Goal: Task Accomplishment & Management: Manage account settings

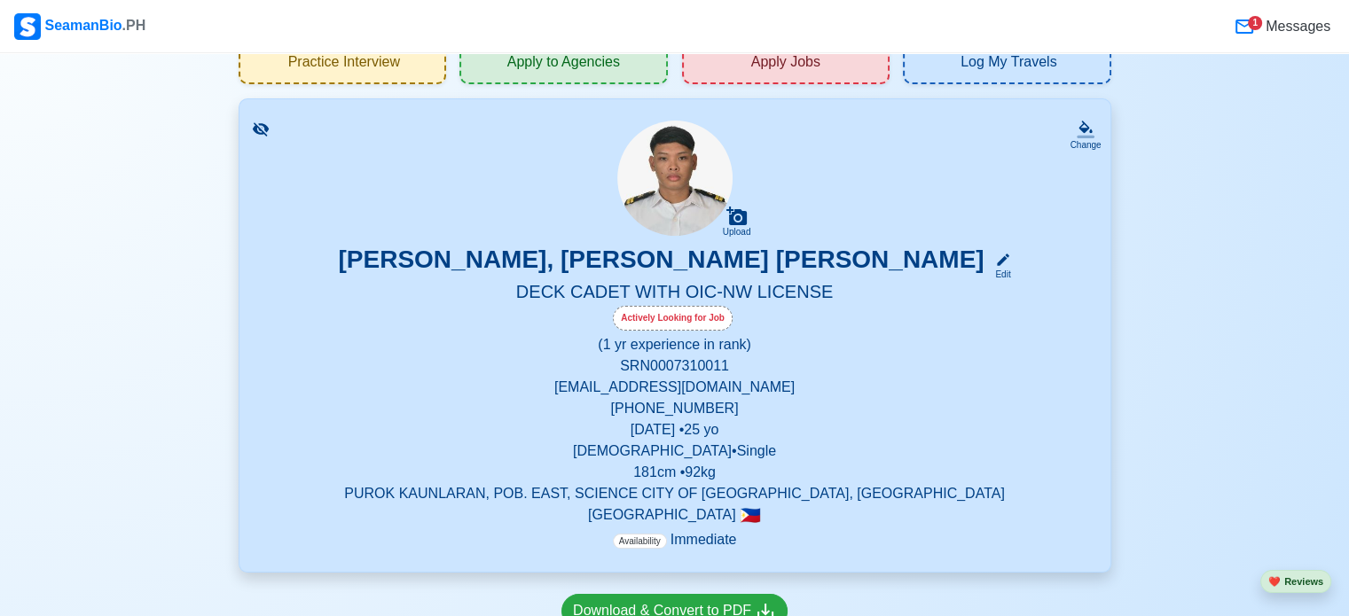
scroll to position [69, 0]
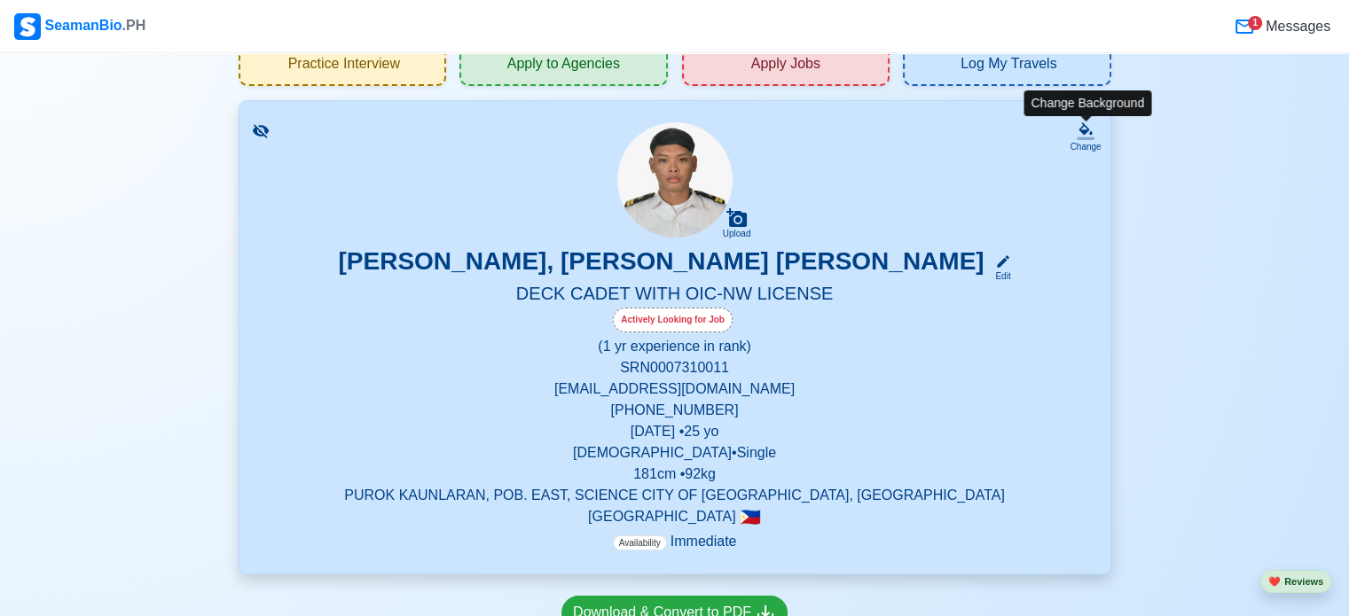
click at [1093, 137] on icon at bounding box center [1086, 138] width 18 height 3
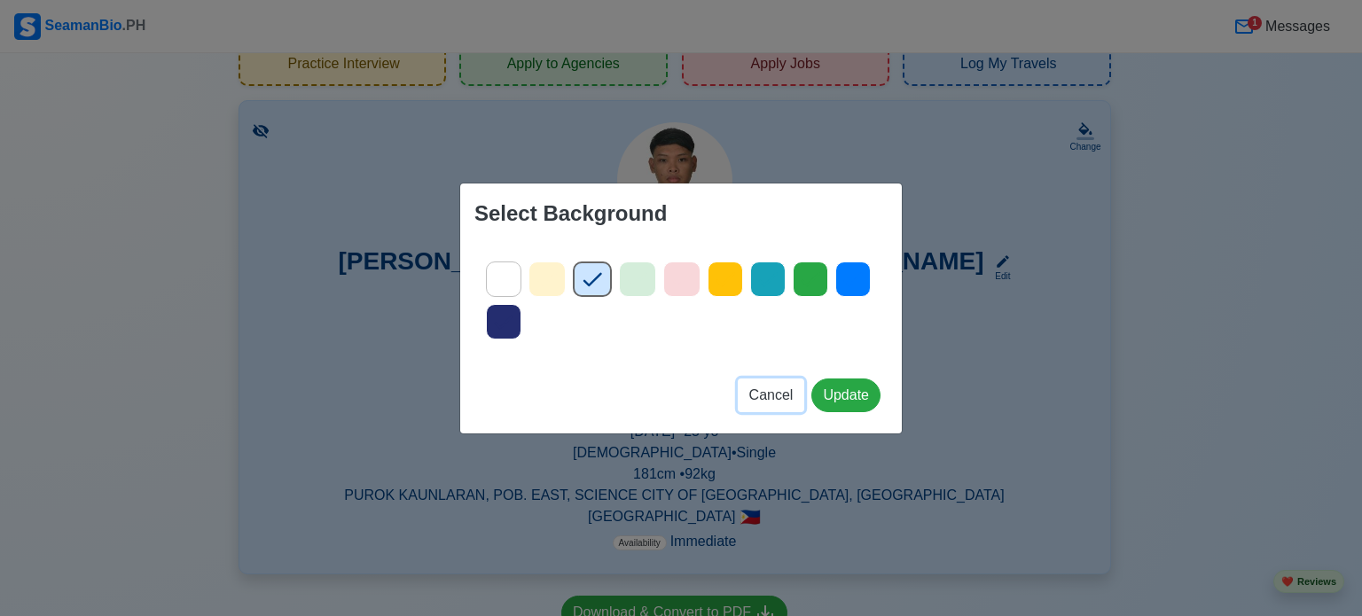
click at [763, 398] on span "Cancel" at bounding box center [771, 395] width 44 height 15
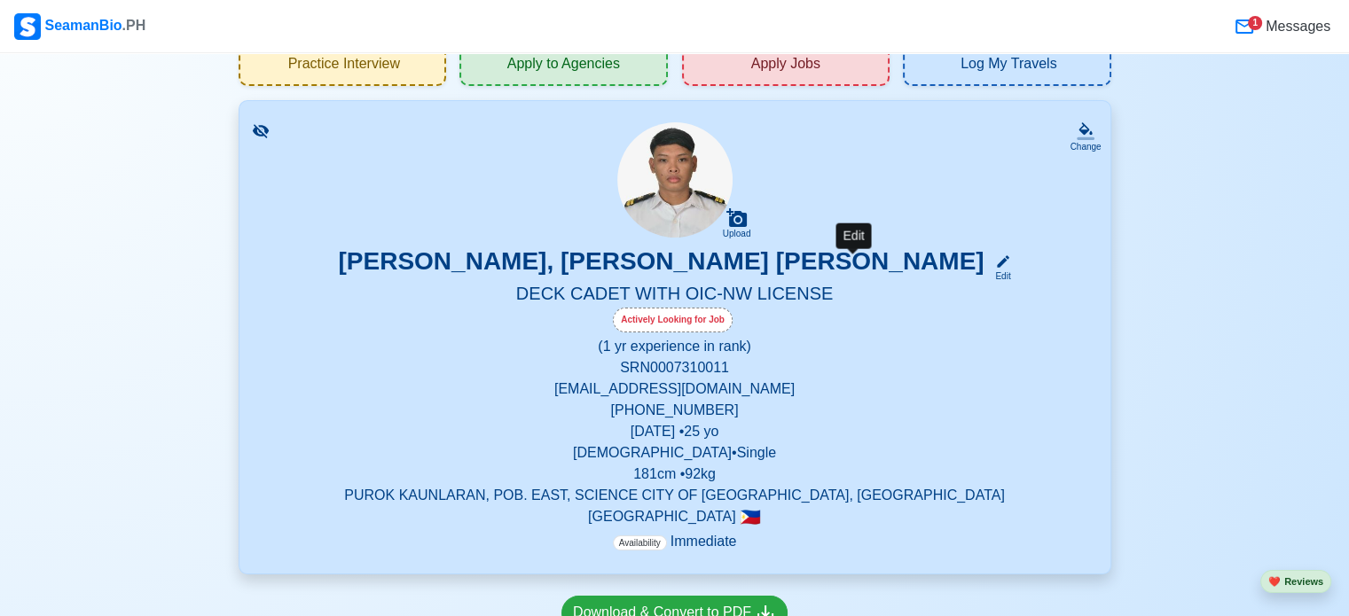
click at [995, 262] on icon at bounding box center [1003, 262] width 16 height 16
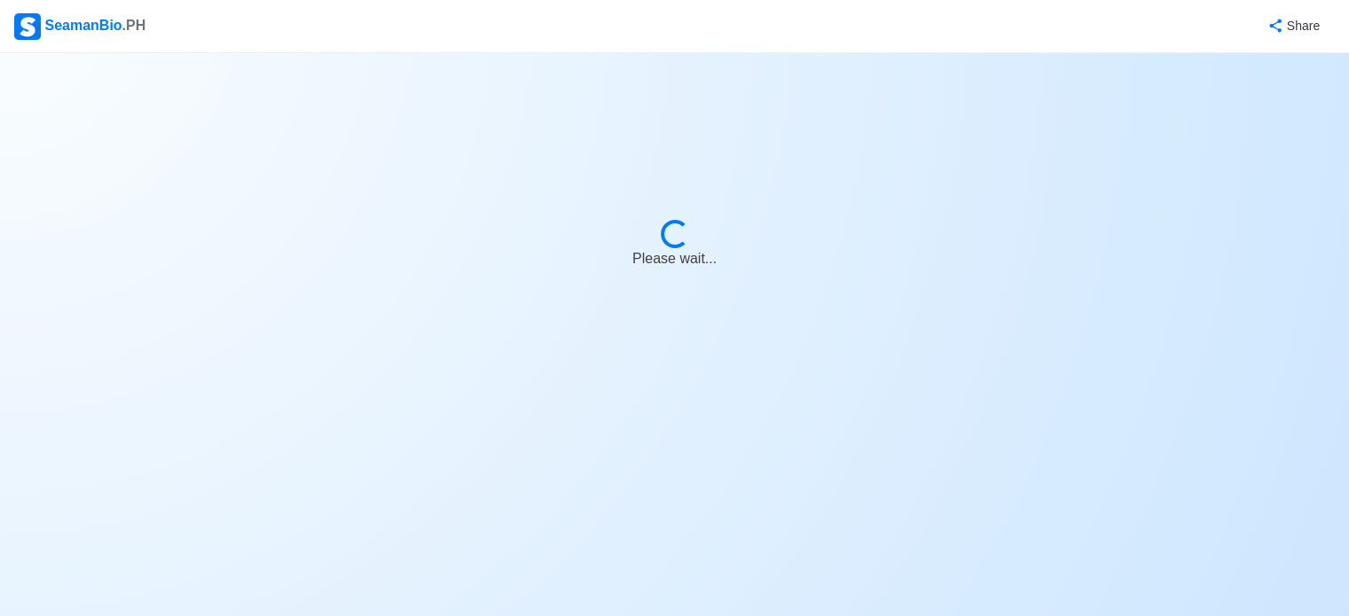
select select "Actively Looking for Job"
select select "Visible for Hiring"
select select "Single"
select select "[DEMOGRAPHIC_DATA]"
select select "PH"
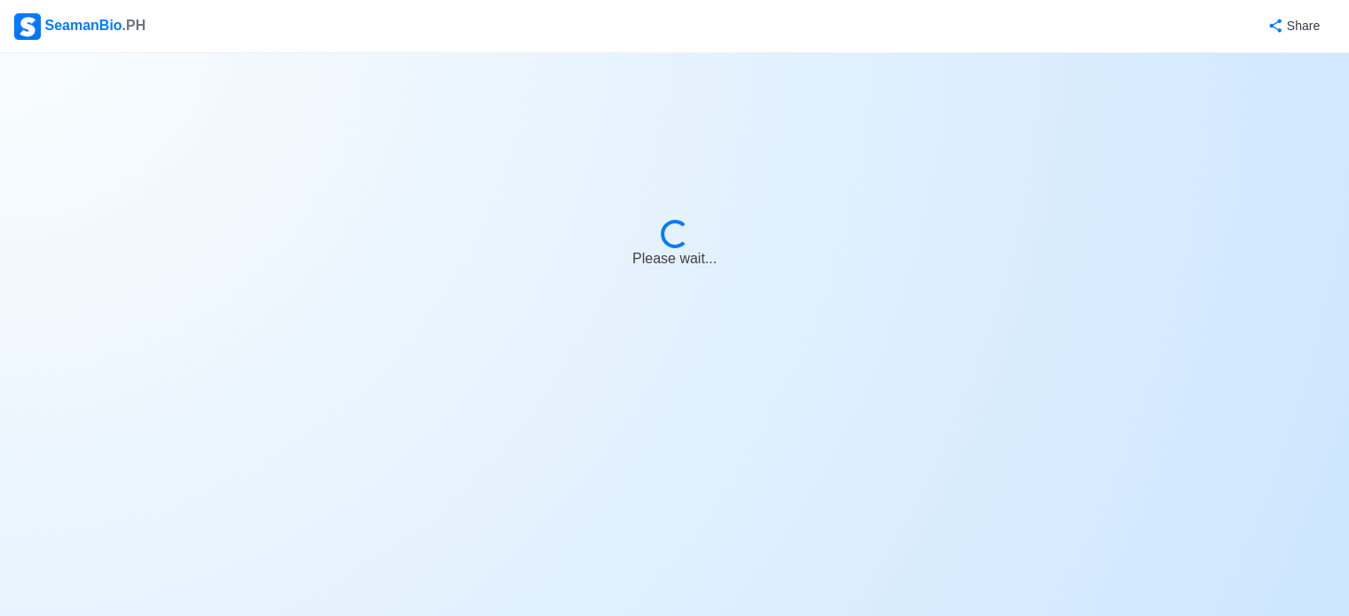
select select "1"
select select "0"
select select "4102416000000"
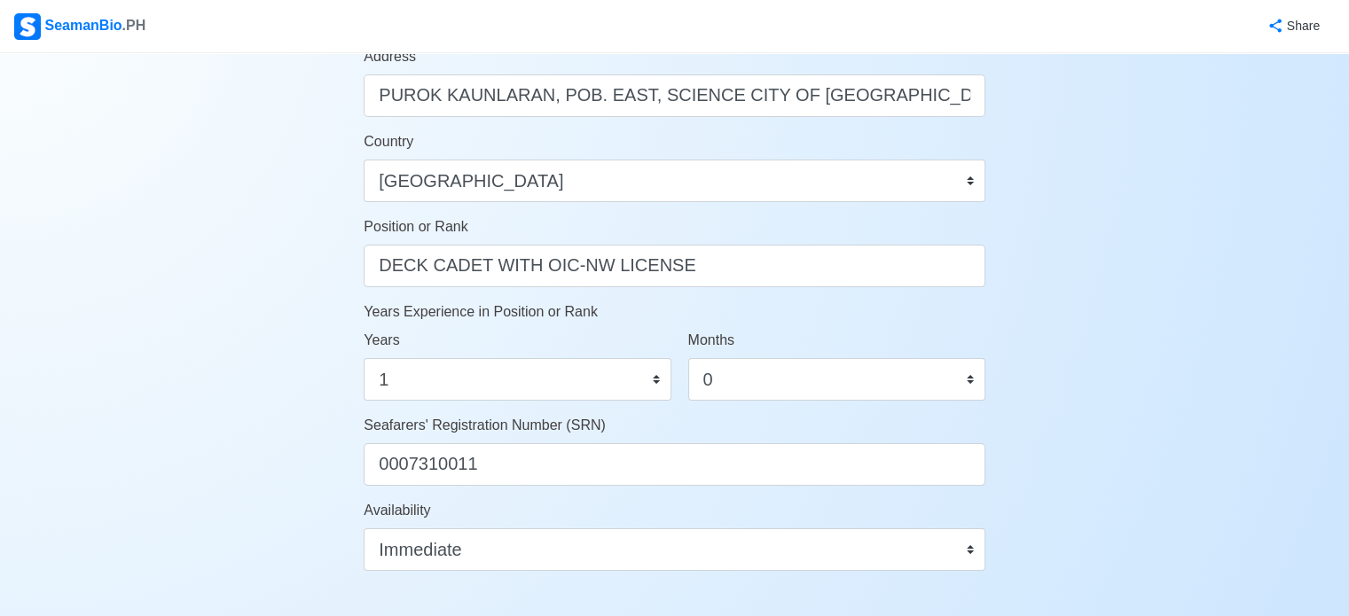
scroll to position [768, 0]
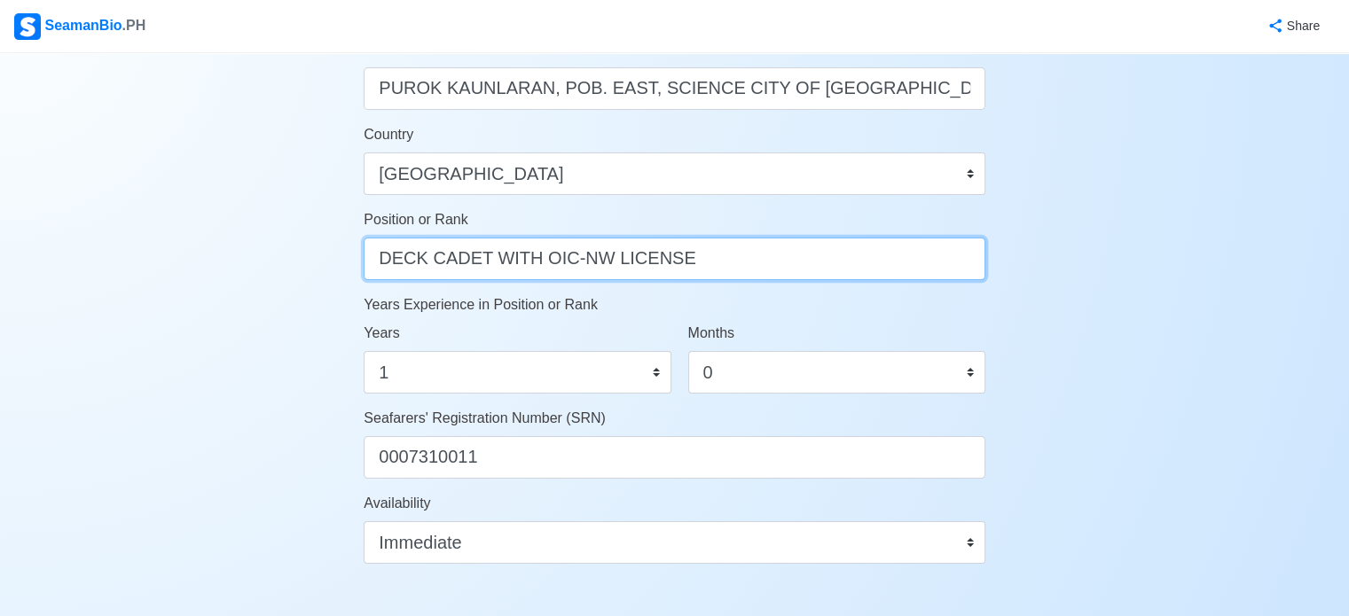
click at [671, 258] on input "DECK CADET WITH OIC-NW LICENSE" at bounding box center [675, 259] width 622 height 43
drag, startPoint x: 671, startPoint y: 258, endPoint x: 348, endPoint y: 265, distance: 323.8
click at [348, 265] on div "Account Setup 🗂️ Your Job Status Onboard Actively Looking for Job Not Looking f…" at bounding box center [674, 94] width 675 height 1618
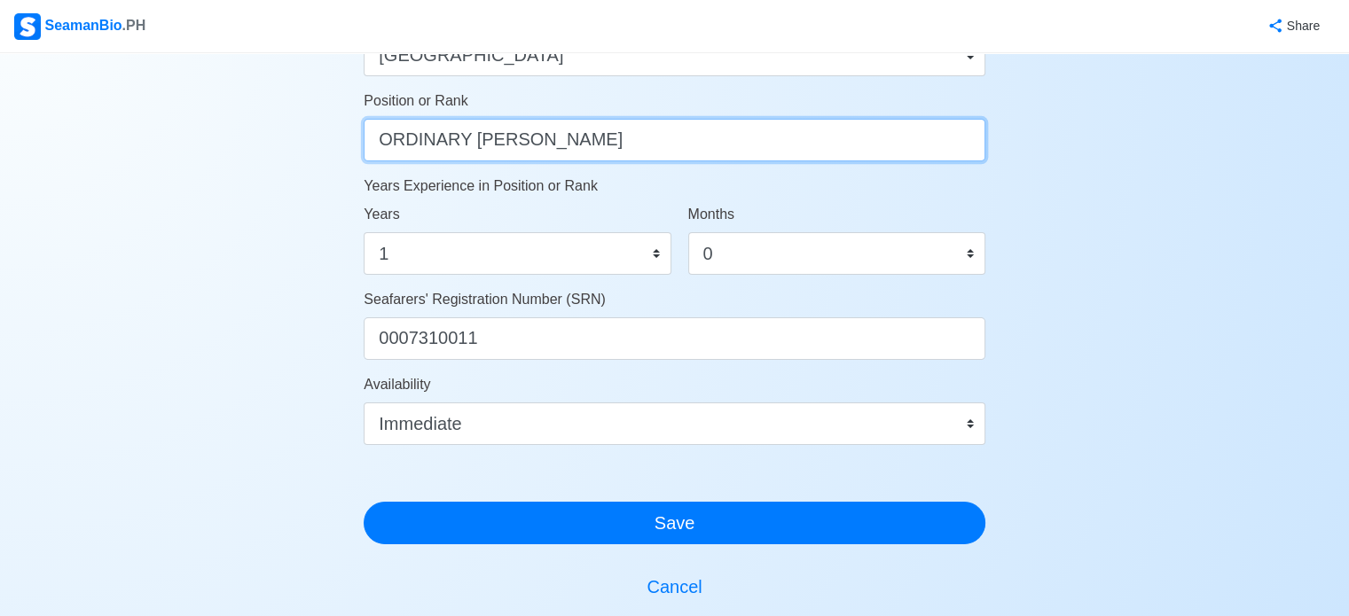
scroll to position [904, 0]
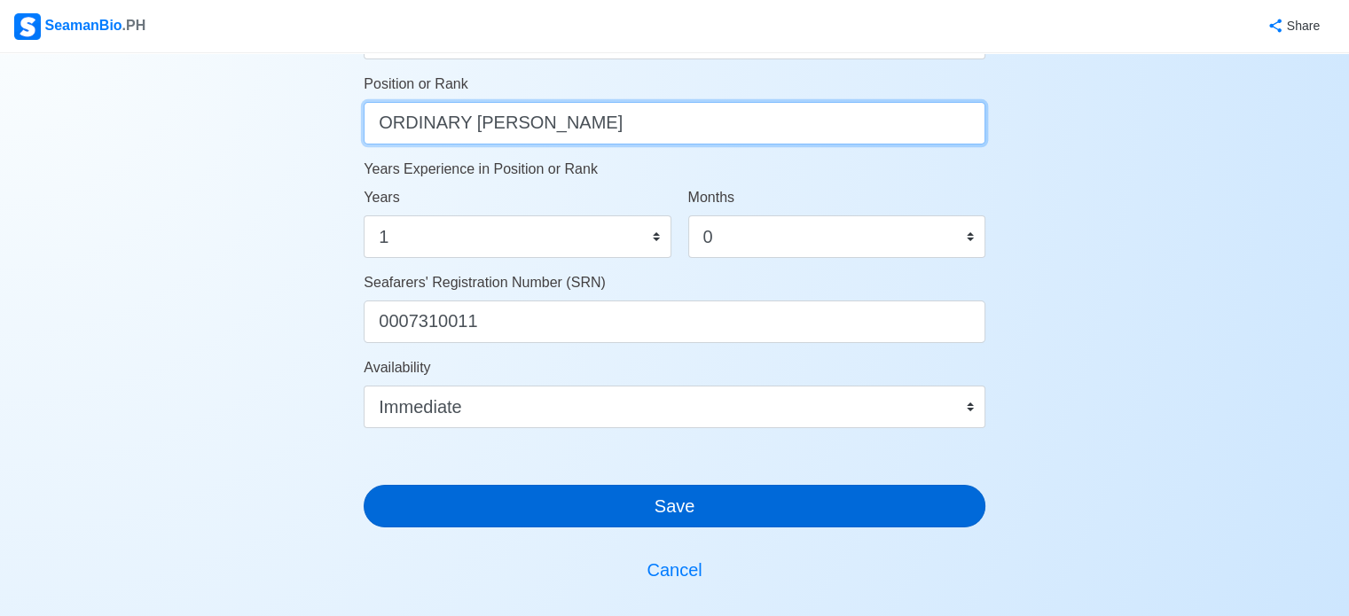
type input "ORDINARY [PERSON_NAME]"
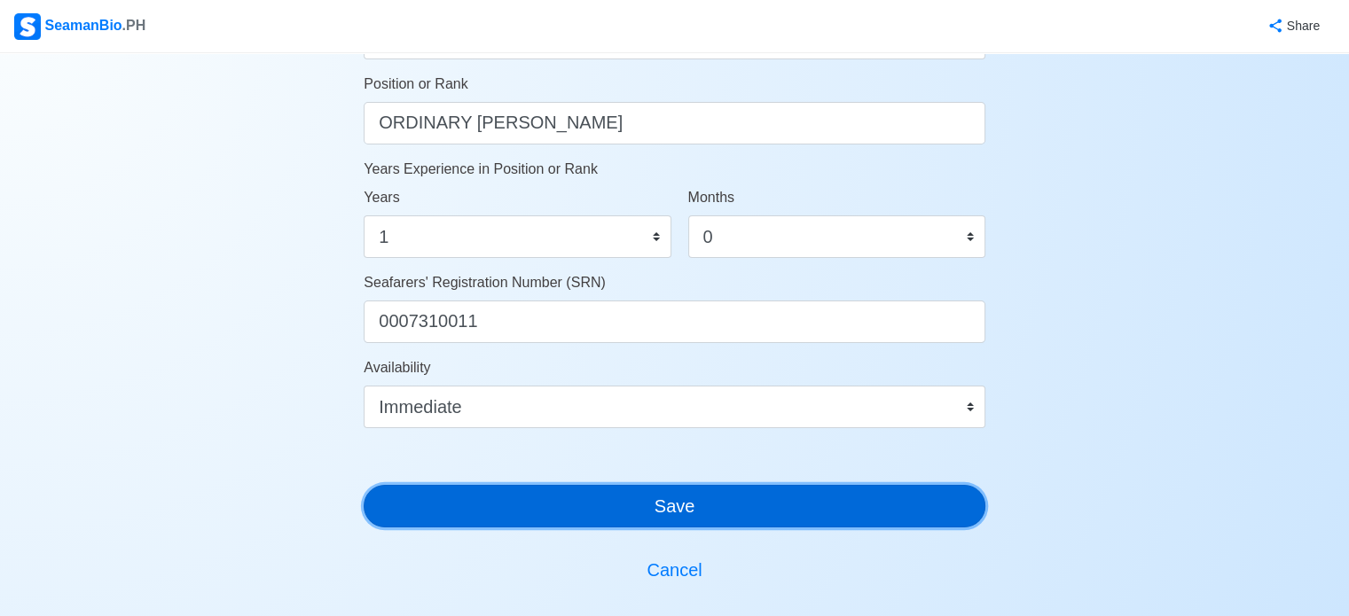
click at [571, 496] on button "Save" at bounding box center [675, 506] width 622 height 43
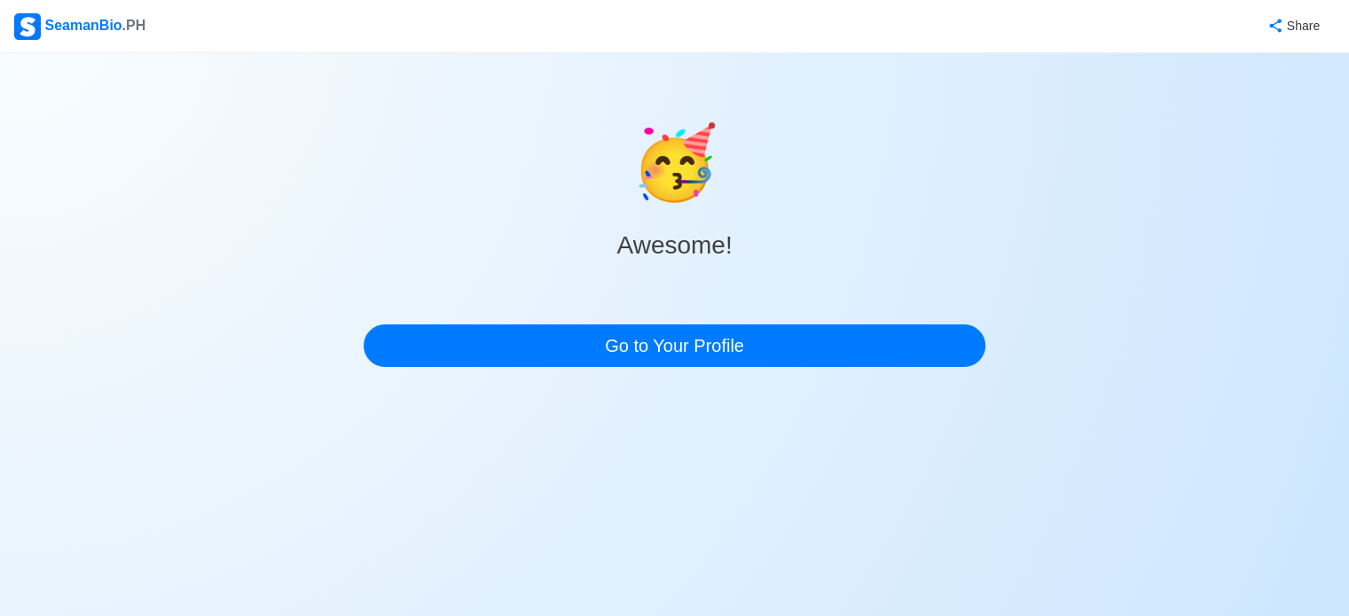
scroll to position [0, 0]
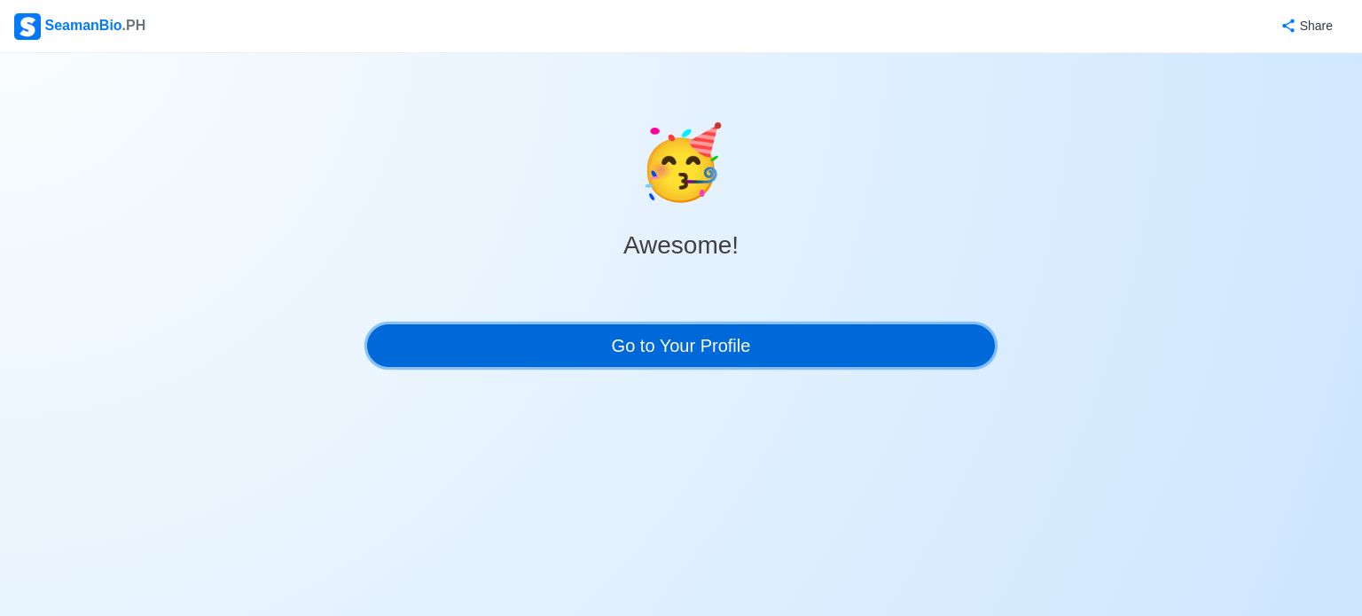
click at [678, 361] on link "Go to Your Profile" at bounding box center [681, 346] width 628 height 43
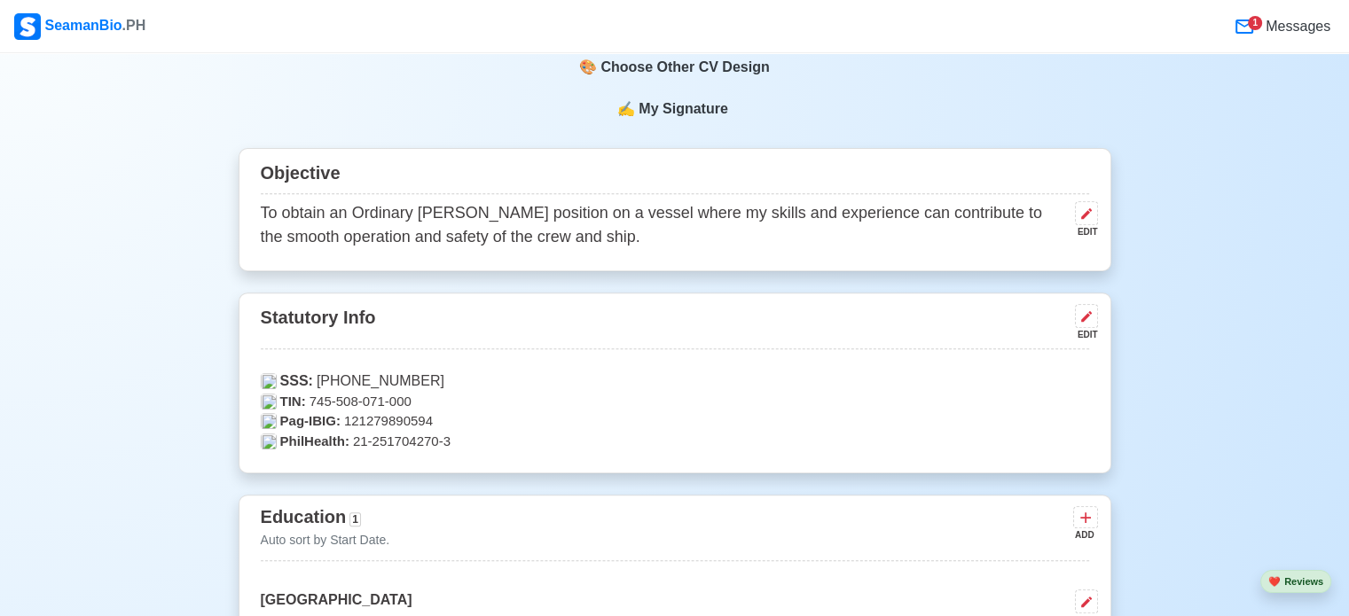
scroll to position [663, 0]
click at [1076, 219] on button at bounding box center [1086, 214] width 23 height 24
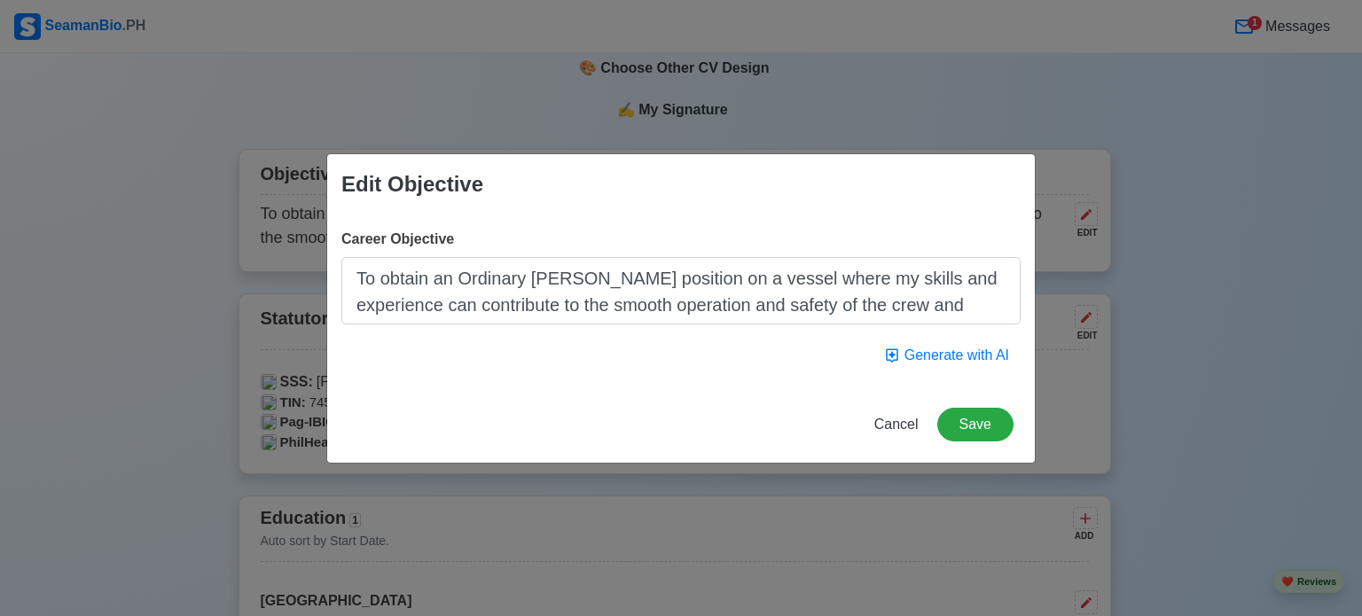
click at [757, 307] on textarea "To obtain an Ordinary [PERSON_NAME] position on a vessel where my skills and ex…" at bounding box center [680, 290] width 679 height 67
click at [777, 303] on textarea "To obtain an Ordinary [PERSON_NAME] position on a vessel where my skills and ex…" at bounding box center [680, 290] width 679 height 67
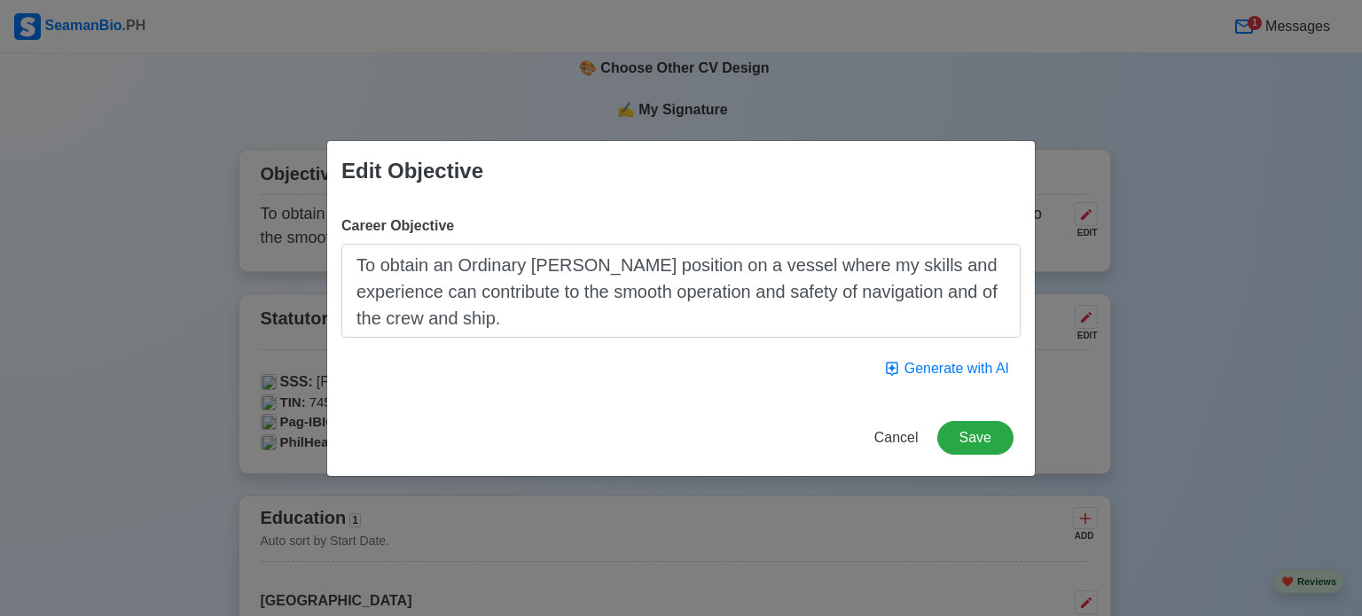
click at [947, 294] on textarea "To obtain an Ordinary [PERSON_NAME] position on a vessel where my skills and ex…" at bounding box center [680, 291] width 679 height 94
type textarea "To obtain an Ordinary [PERSON_NAME] position on a vessel where my skills and ex…"
click at [968, 436] on button "Save" at bounding box center [975, 438] width 76 height 34
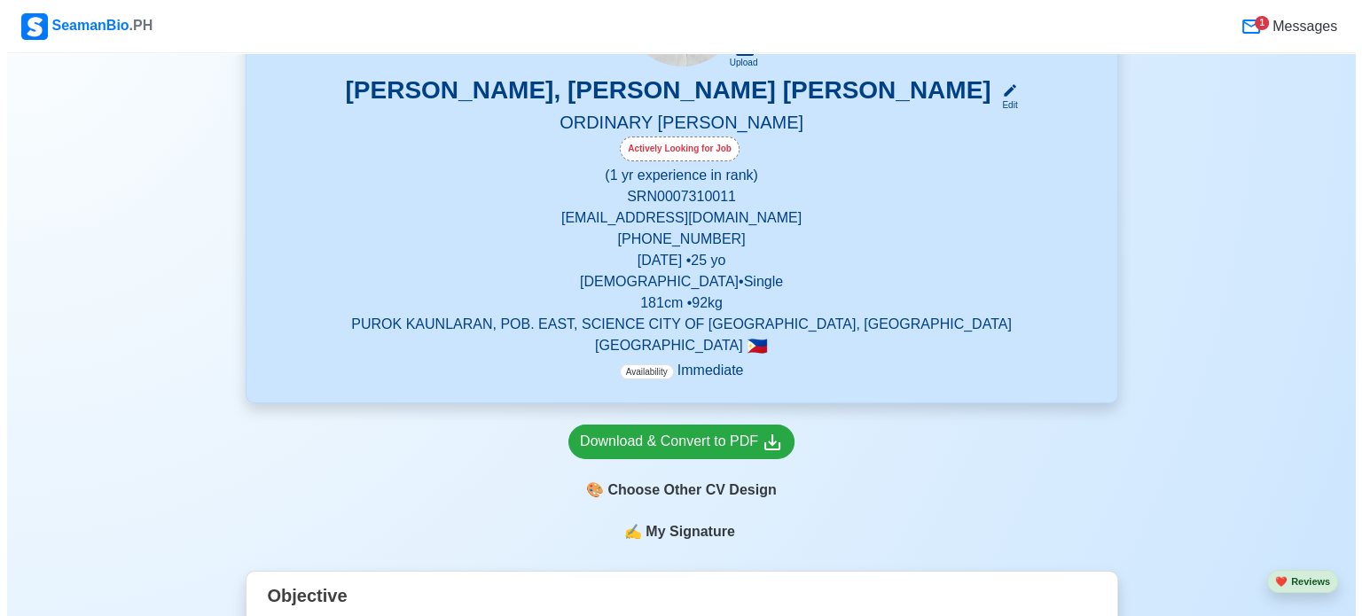
scroll to position [241, 0]
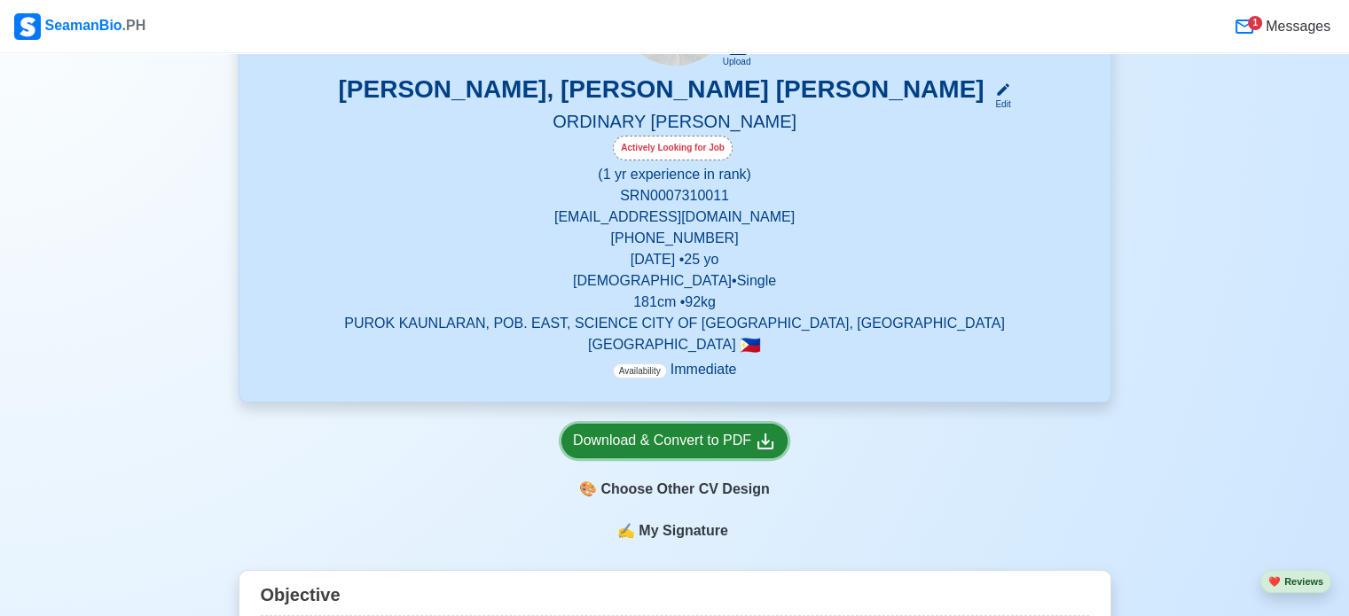
click at [738, 437] on div "Download & Convert to PDF" at bounding box center [674, 441] width 203 height 22
click at [695, 496] on div "🎨 Choose Other CV Design" at bounding box center [674, 490] width 226 height 34
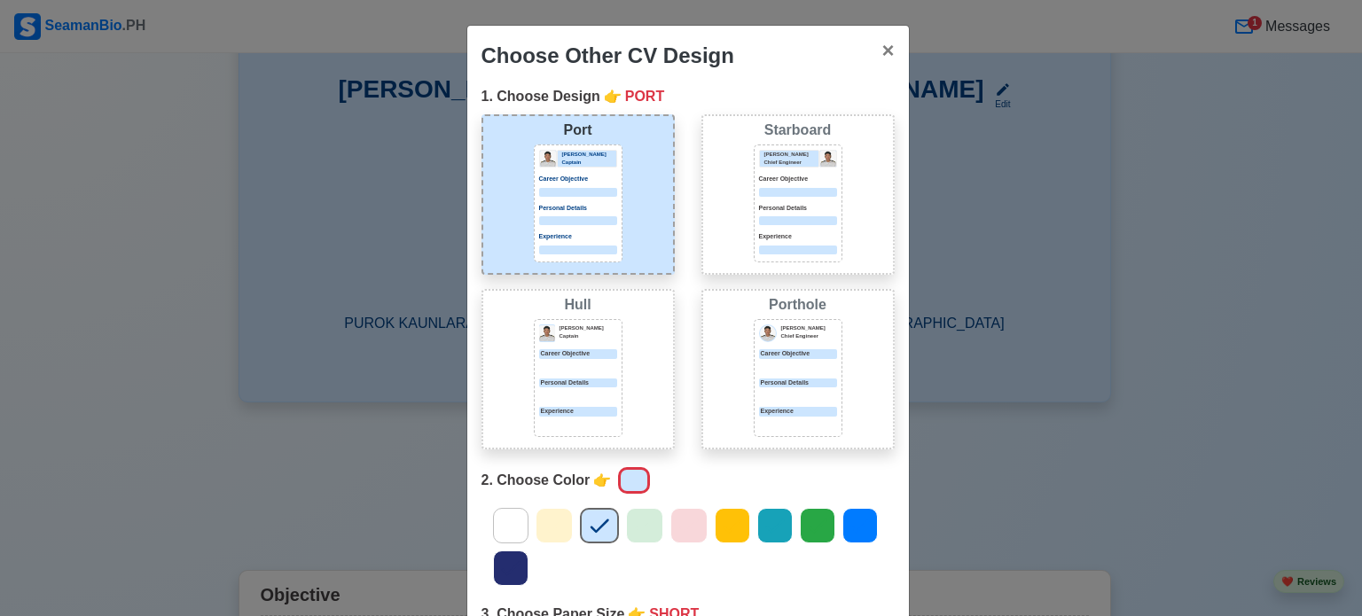
click at [745, 372] on div "Porthole [PERSON_NAME] Chief Engineer Career Objective Personal Details Experie…" at bounding box center [798, 369] width 193 height 161
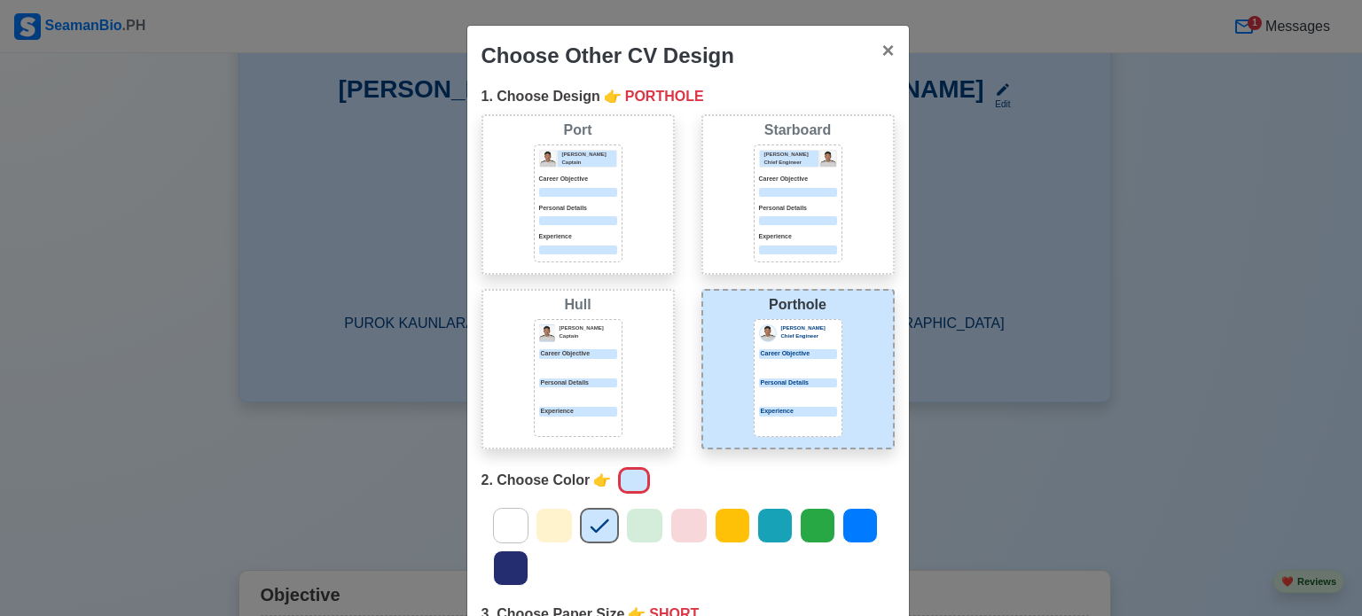
click at [502, 558] on icon at bounding box center [511, 568] width 27 height 27
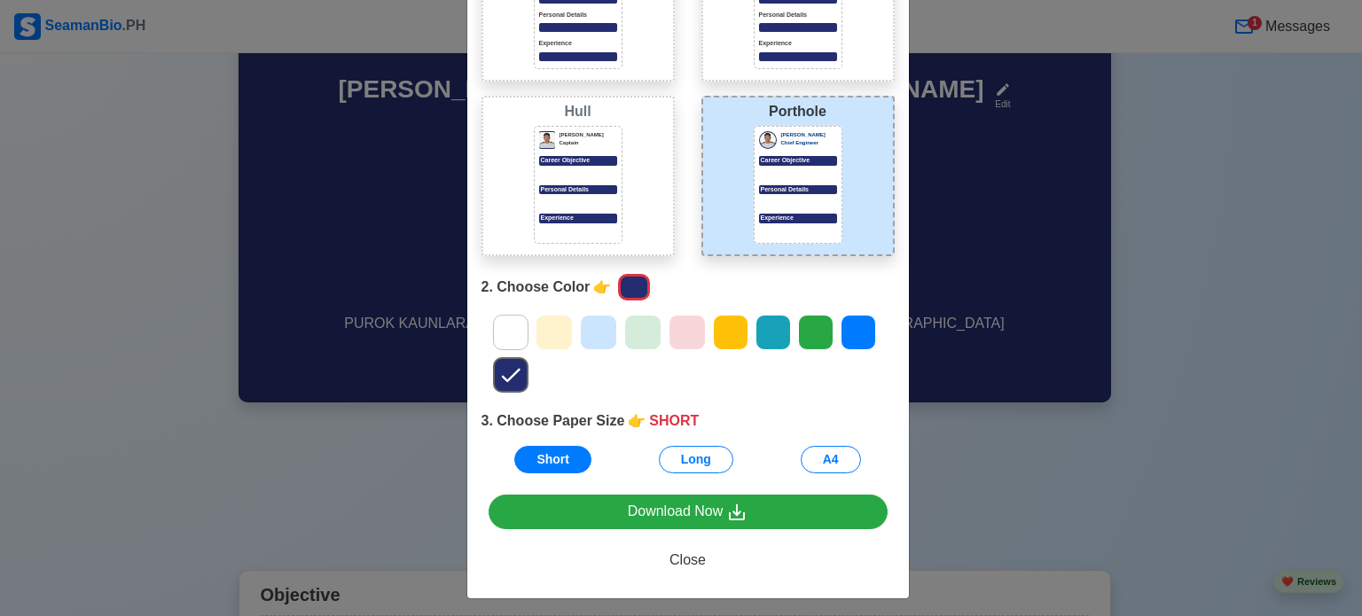
scroll to position [194, 0]
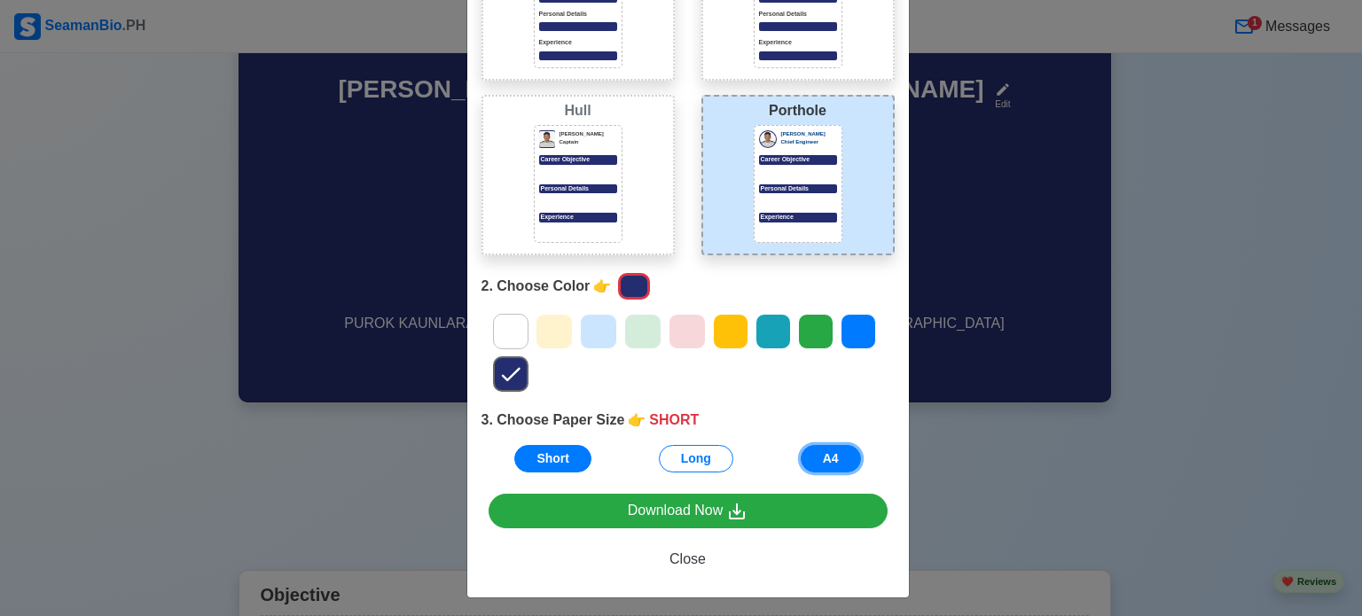
click at [801, 456] on button "A4" at bounding box center [831, 458] width 60 height 27
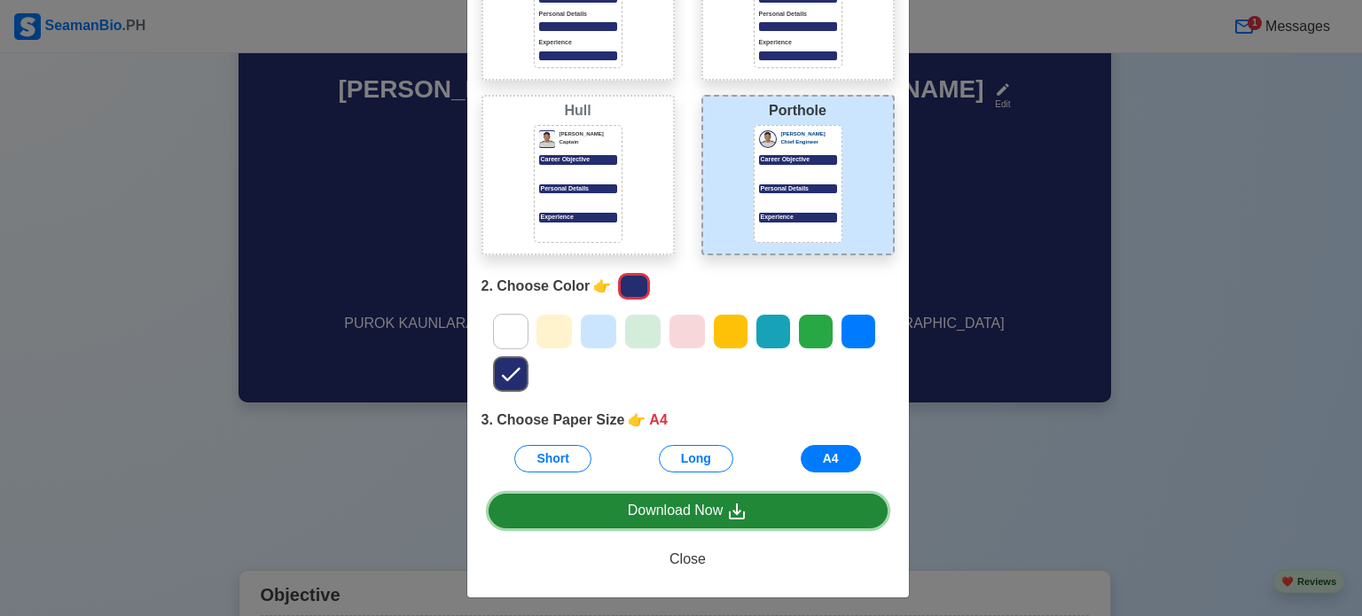
click at [727, 508] on icon at bounding box center [736, 511] width 21 height 21
